Goal: Obtain resource: Download file/media

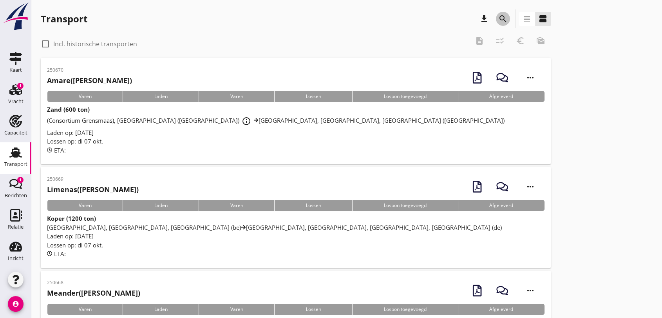
click at [502, 18] on icon "search" at bounding box center [502, 18] width 9 height 9
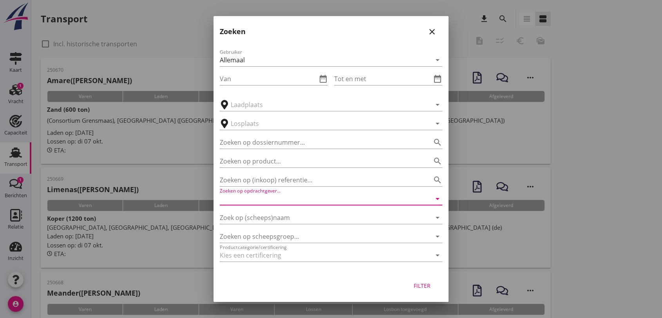
click at [313, 199] on input "Zoeken op opdrachtgever..." at bounding box center [320, 198] width 200 height 13
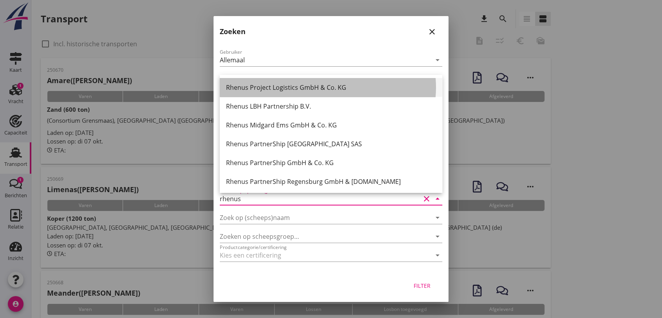
click at [298, 87] on div "Rhenus Project Logistics GmbH & Co. KG" at bounding box center [331, 87] width 210 height 9
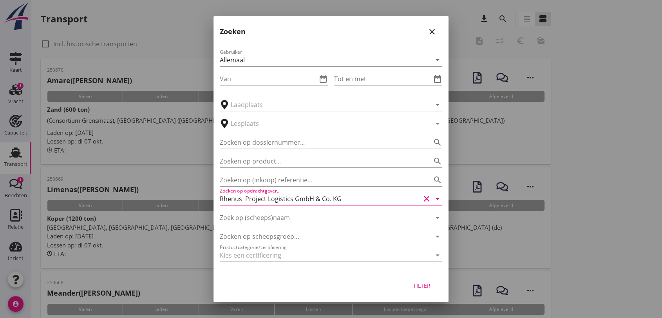
type input "Rhenus Project Logistics GmbH & Co. KG"
click at [292, 217] on input "Zoek op (scheeps)naam" at bounding box center [320, 217] width 200 height 13
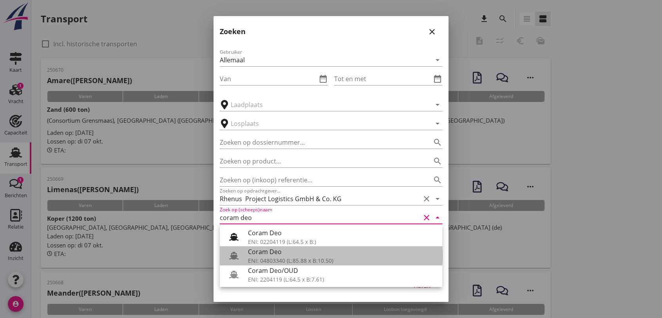
click at [295, 259] on div "ENI: 04803340 (L:85.88 x B:10.50)" at bounding box center [342, 260] width 188 height 8
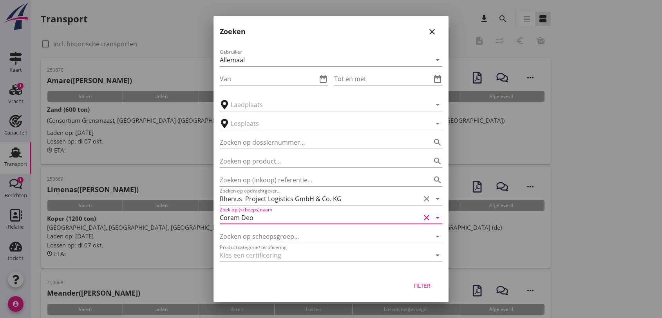
click at [426, 285] on div "Filter" at bounding box center [422, 285] width 22 height 8
type input "Coram Deo"
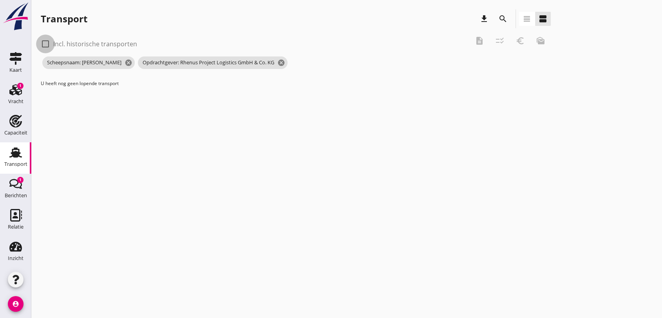
click at [45, 43] on div at bounding box center [45, 43] width 13 height 13
checkbox input "true"
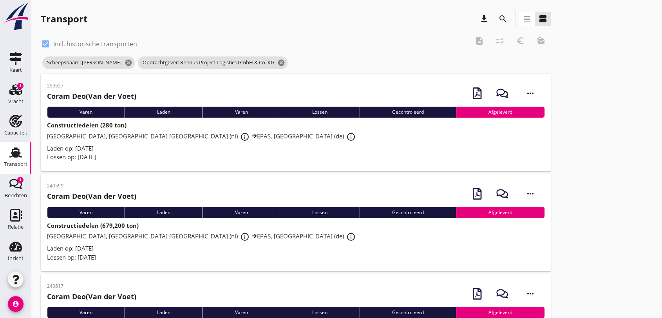
click at [112, 135] on span "Rhenus Deepsea Terminal Maasvlakte, Maasvlakte [GEOGRAPHIC_DATA] (nl) info_outl…" at bounding box center [202, 136] width 311 height 8
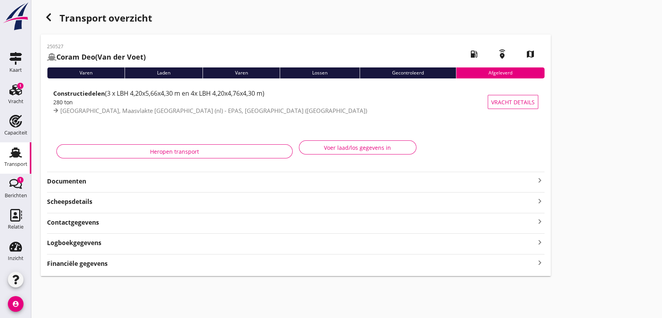
click at [69, 181] on strong "Documenten" at bounding box center [291, 181] width 488 height 9
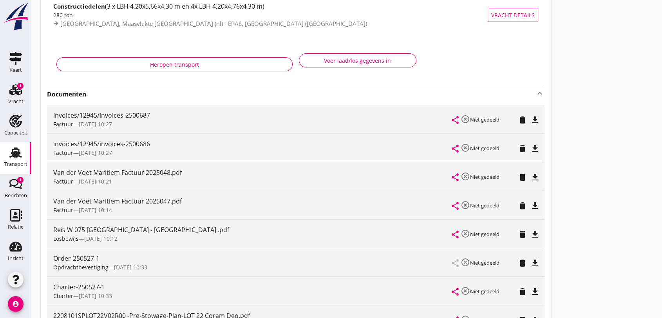
scroll to position [217, 0]
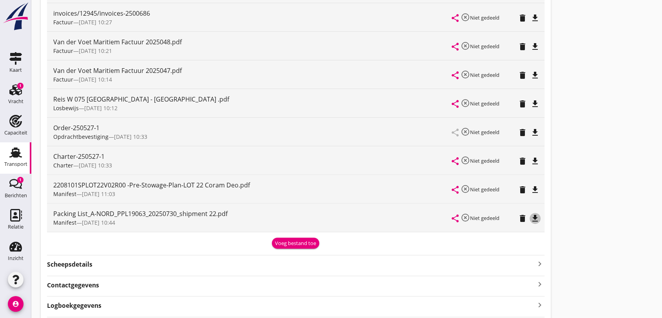
click at [534, 218] on icon "file_download" at bounding box center [534, 217] width 9 height 9
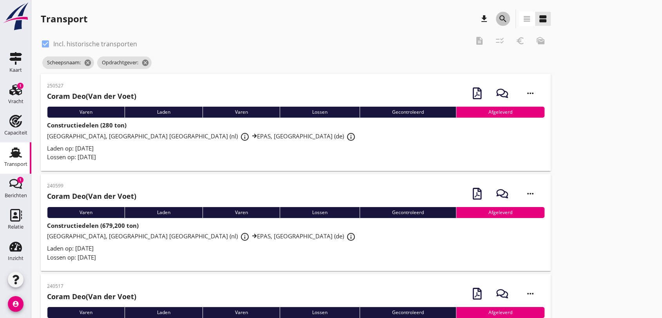
click at [503, 17] on icon "search" at bounding box center [502, 18] width 9 height 9
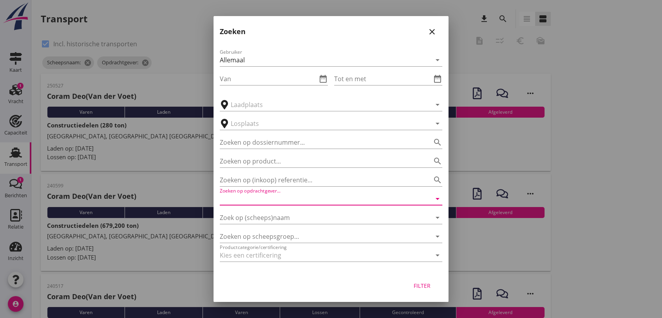
click at [312, 201] on input "Zoeken op opdrachtgever..." at bounding box center [320, 198] width 200 height 13
type input "rhenus P&L"
click at [307, 218] on input "Zoek op (scheeps)naam" at bounding box center [320, 217] width 200 height 13
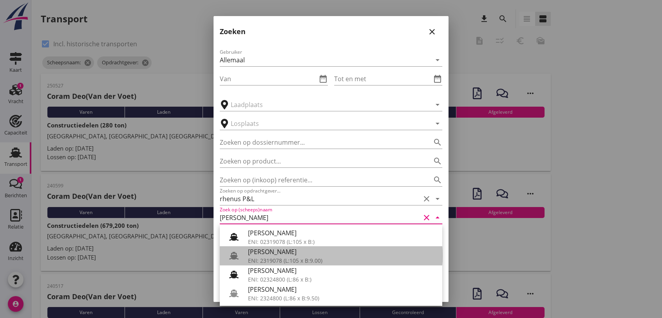
click at [306, 260] on div "ENI: 2319078 (L:105 x B:9.00)" at bounding box center [342, 260] width 188 height 8
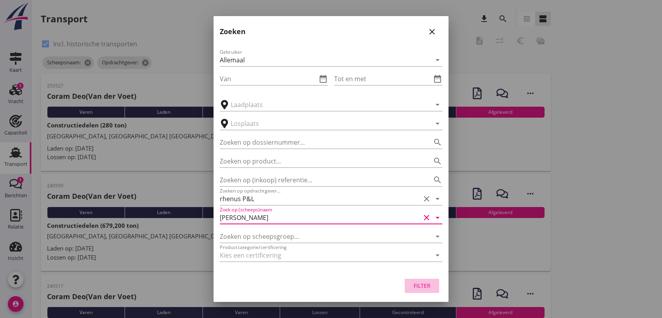
click at [426, 286] on div "Filter" at bounding box center [422, 285] width 22 height 8
type input "[PERSON_NAME]"
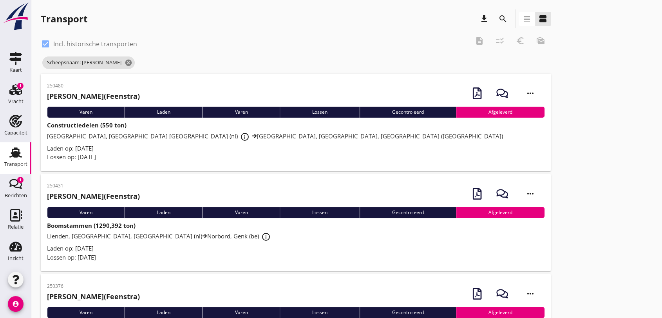
click at [129, 133] on span "[GEOGRAPHIC_DATA], [GEOGRAPHIC_DATA] [GEOGRAPHIC_DATA] (nl) info_outline [GEOGR…" at bounding box center [275, 136] width 456 height 8
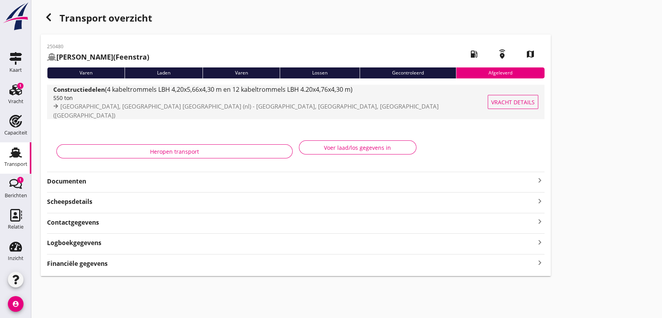
click at [187, 94] on span "(4 kabeltrommels LBH 4,20x5,66x4,30 m en 12 kabeltrommels LBH 4.20x4,76x4,30 m)" at bounding box center [228, 89] width 247 height 9
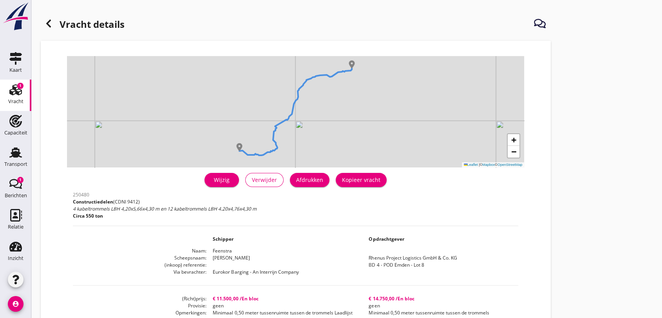
click at [48, 22] on use at bounding box center [48, 24] width 5 height 8
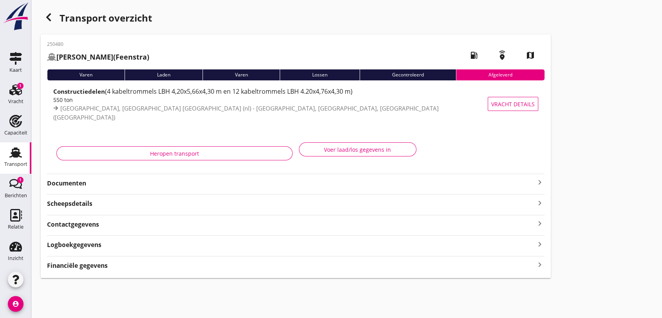
click at [74, 185] on strong "Documenten" at bounding box center [291, 183] width 488 height 9
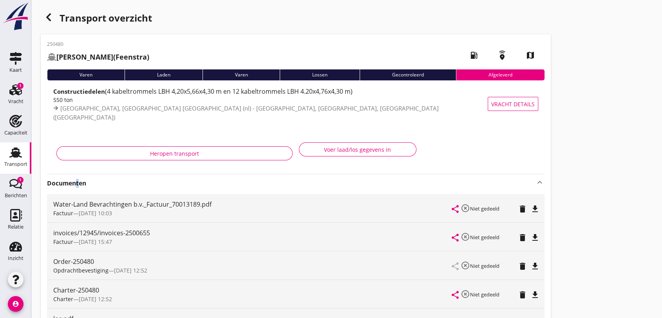
scroll to position [43, 0]
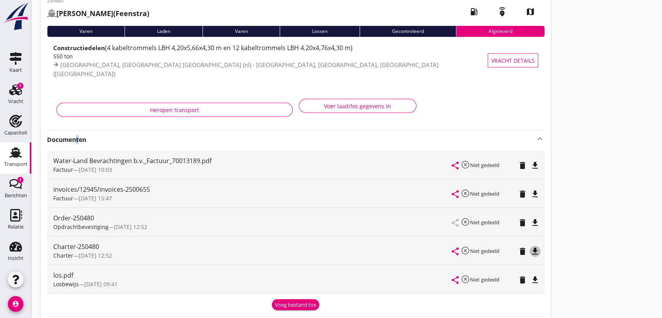
click at [535, 251] on icon "file_download" at bounding box center [534, 250] width 9 height 9
click at [14, 88] on icon "Vracht" at bounding box center [15, 89] width 13 height 13
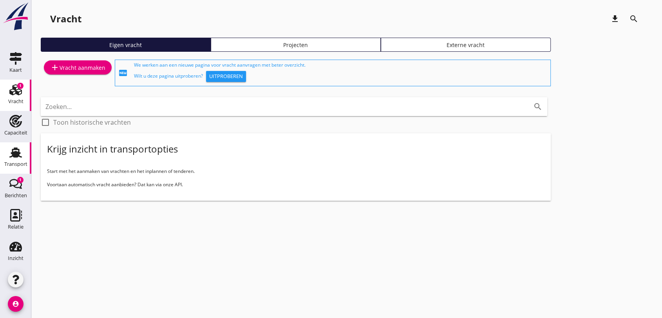
click at [11, 151] on use at bounding box center [15, 152] width 13 height 10
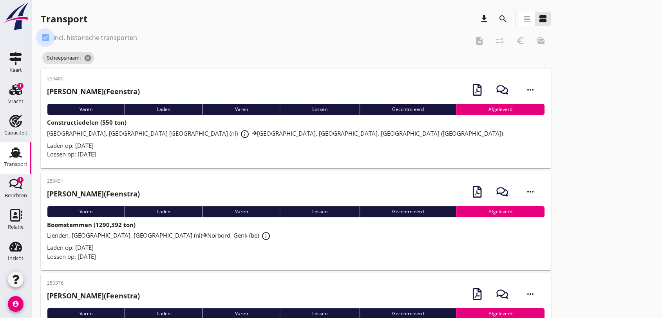
click at [47, 37] on div at bounding box center [45, 37] width 13 height 13
checkbox input "false"
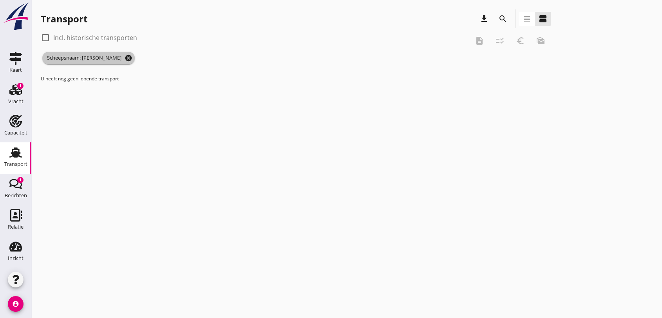
click at [125, 56] on icon "cancel" at bounding box center [129, 58] width 8 height 8
